Goal: Communication & Community: Answer question/provide support

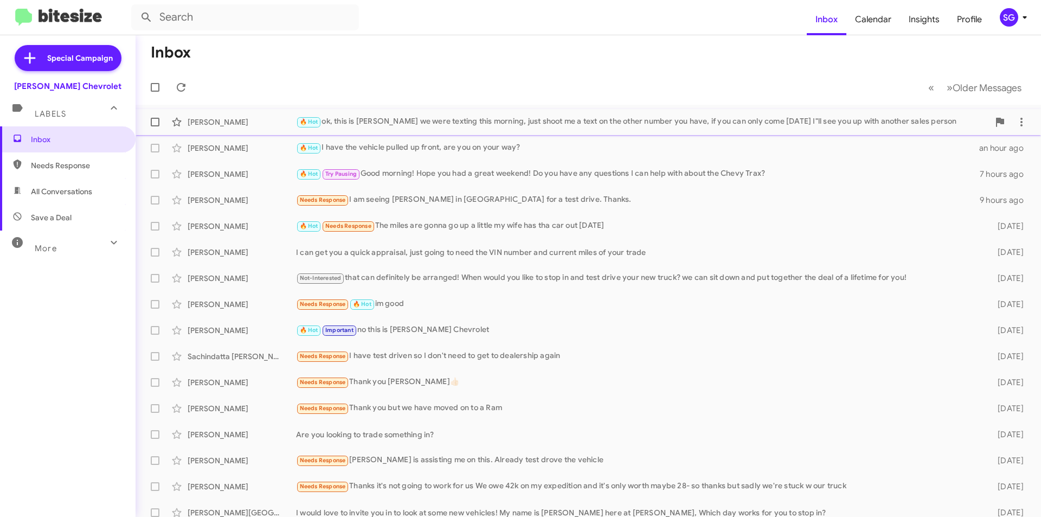
click at [588, 125] on div "🔥 Hot ok, this is [PERSON_NAME] we were texting this morning, just shoot me a t…" at bounding box center [642, 121] width 693 height 12
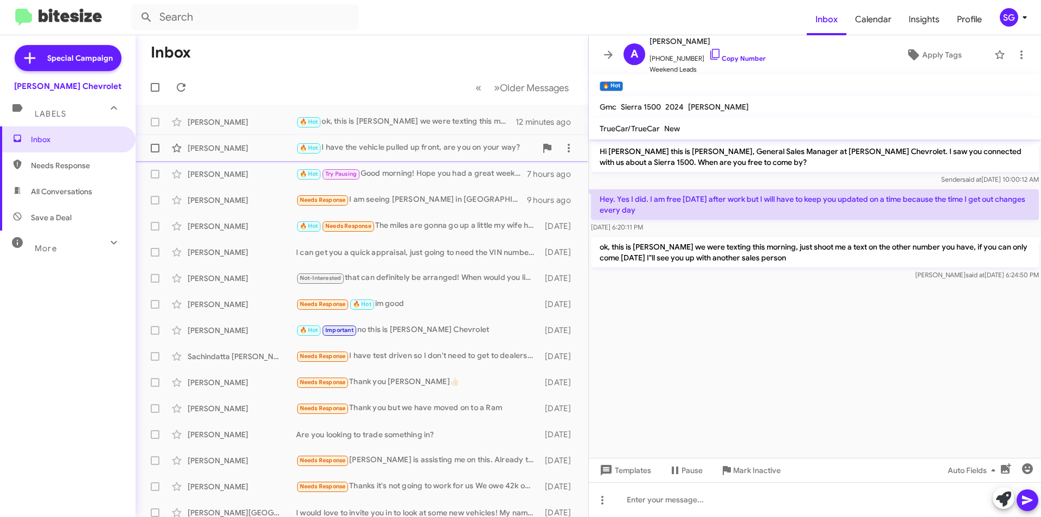
click at [418, 152] on div "🔥 Hot I have the vehicle pulled up front, are you on your way?" at bounding box center [416, 148] width 240 height 12
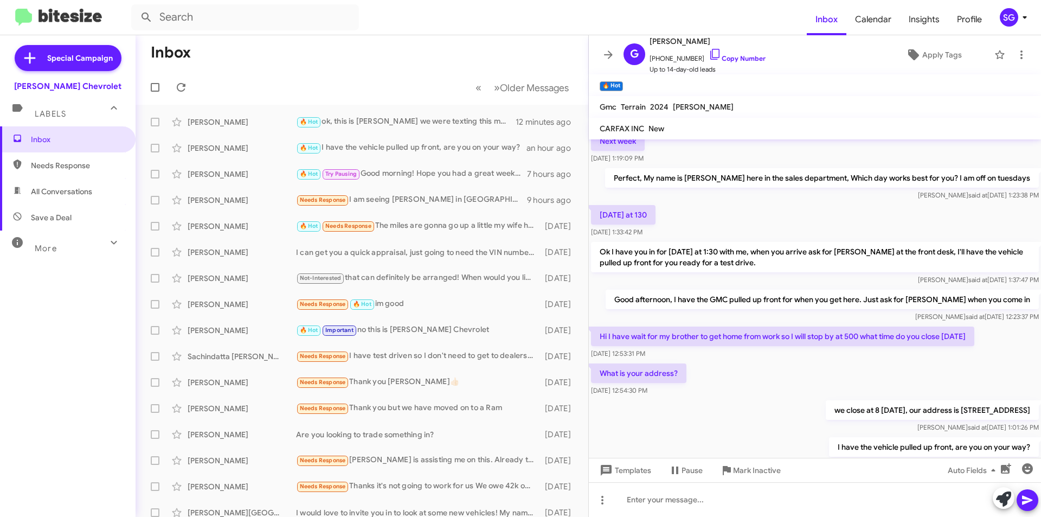
scroll to position [99, 0]
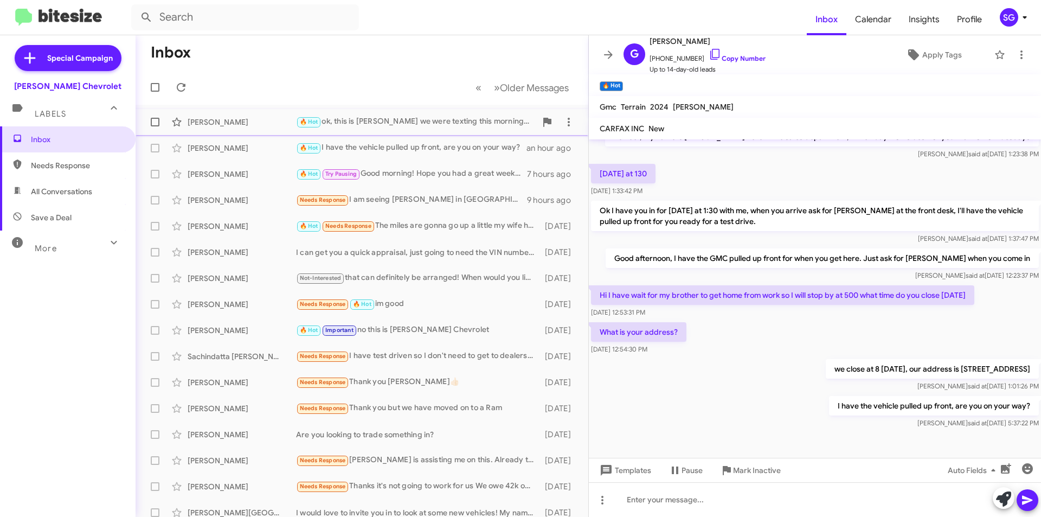
click at [425, 115] on div "🔥 Hot ok, this is [PERSON_NAME] we were texting this morning, just shoot me a t…" at bounding box center [416, 121] width 240 height 12
